Goal: Task Accomplishment & Management: Use online tool/utility

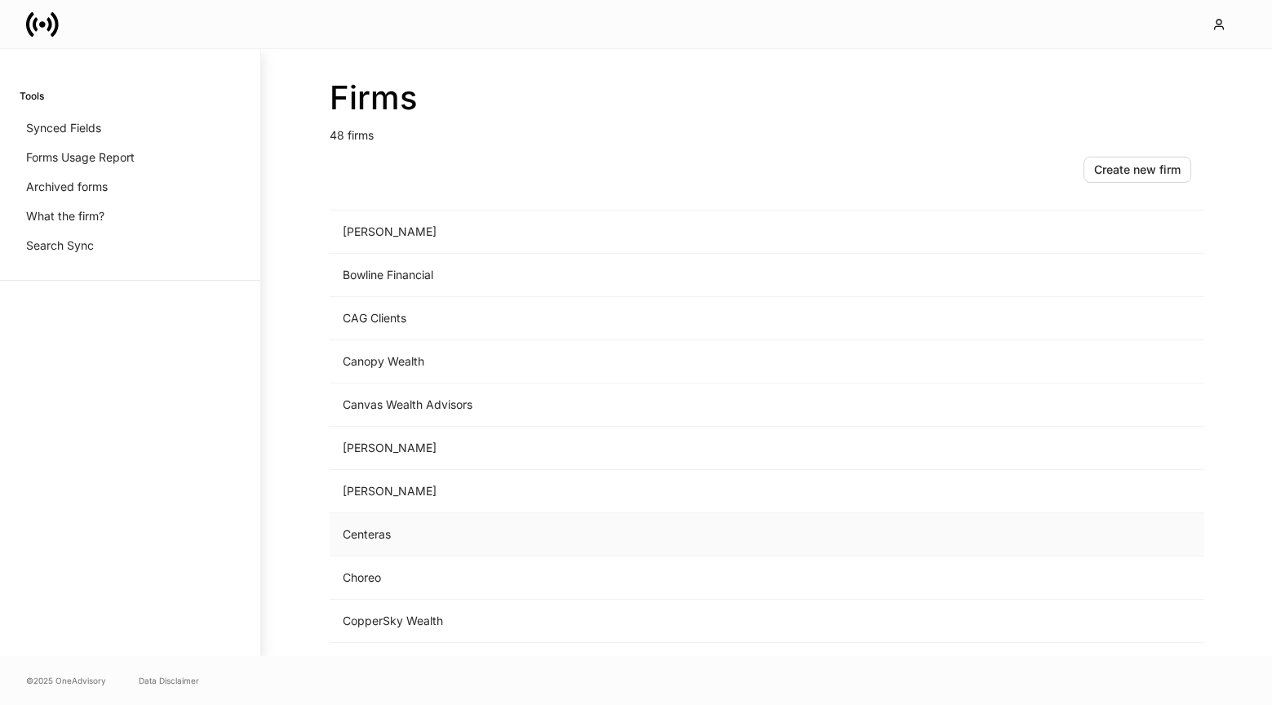
scroll to position [347, 0]
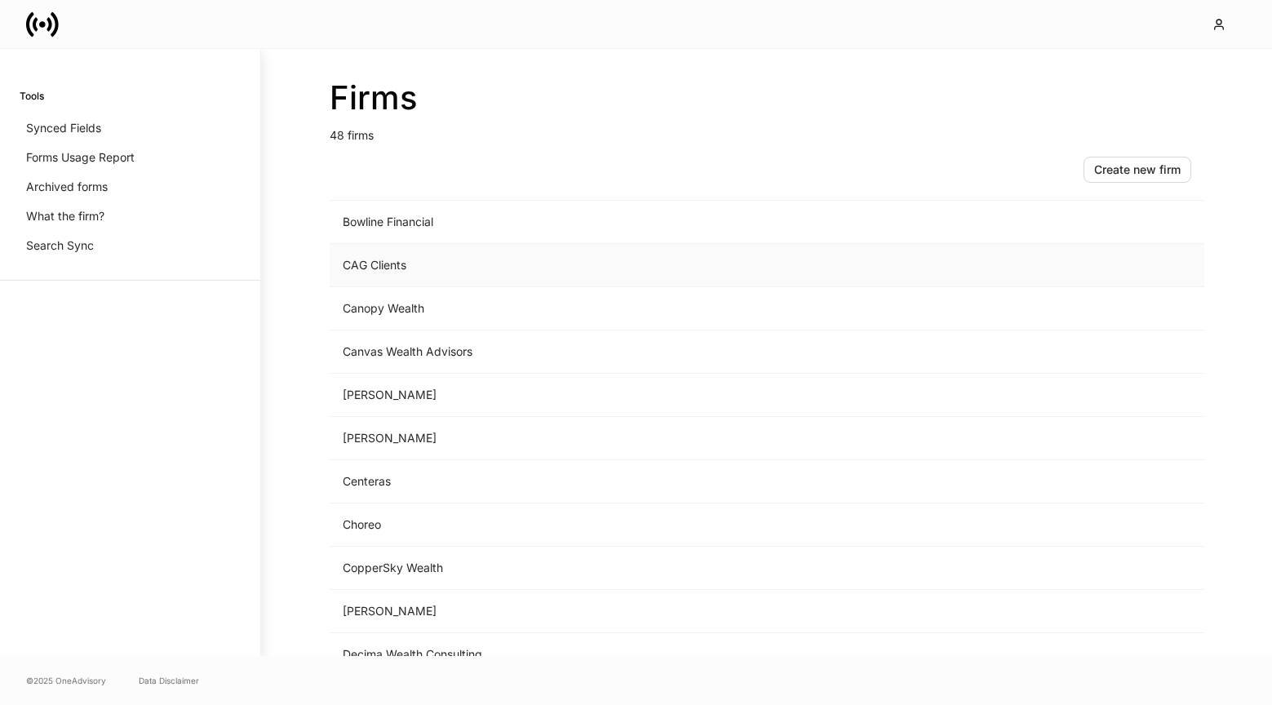
click at [453, 277] on td "CAG Clients" at bounding box center [632, 265] width 604 height 43
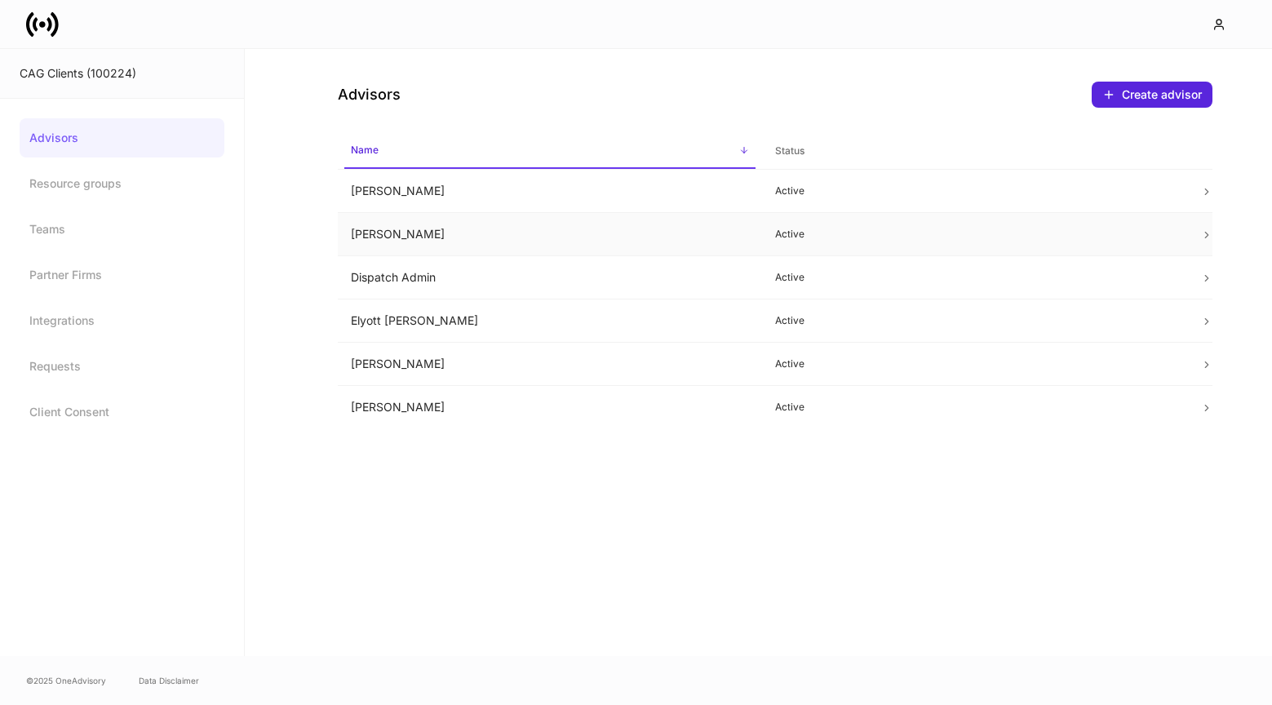
click at [511, 237] on td "[PERSON_NAME]" at bounding box center [550, 234] width 425 height 43
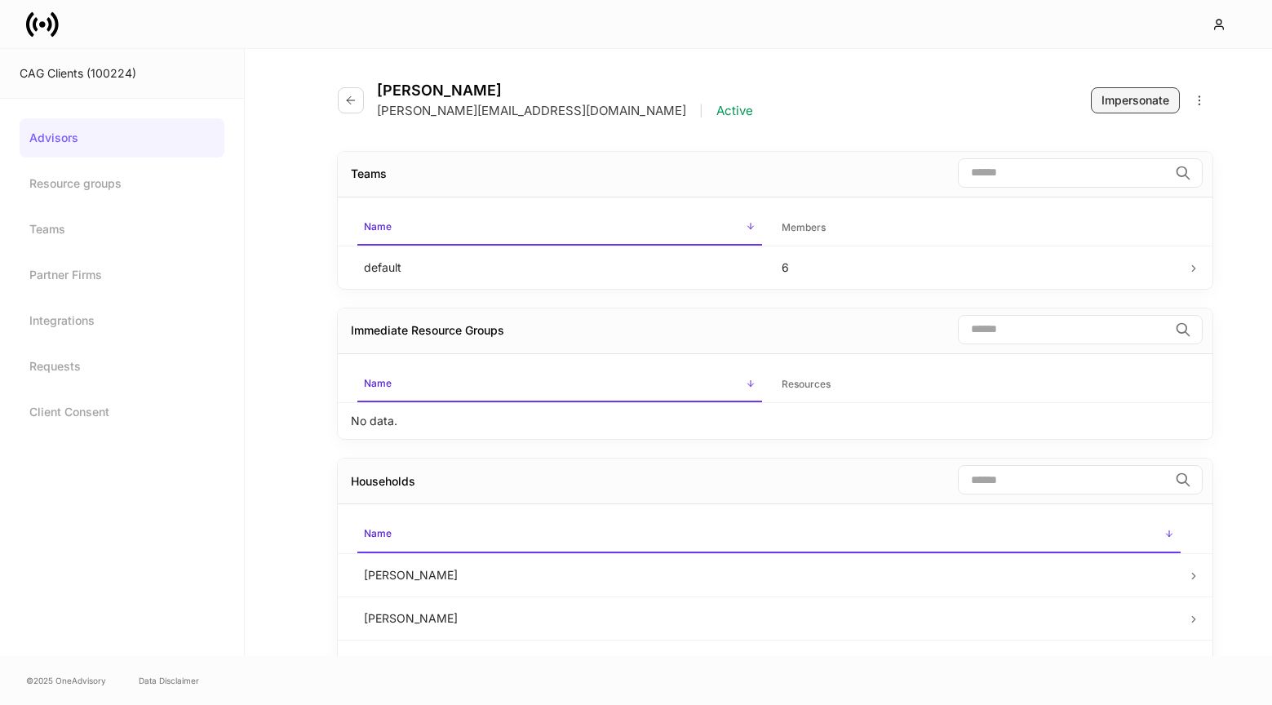
click at [1122, 101] on div "Impersonate" at bounding box center [1135, 100] width 68 height 16
